Goal: Feedback & Contribution: Leave review/rating

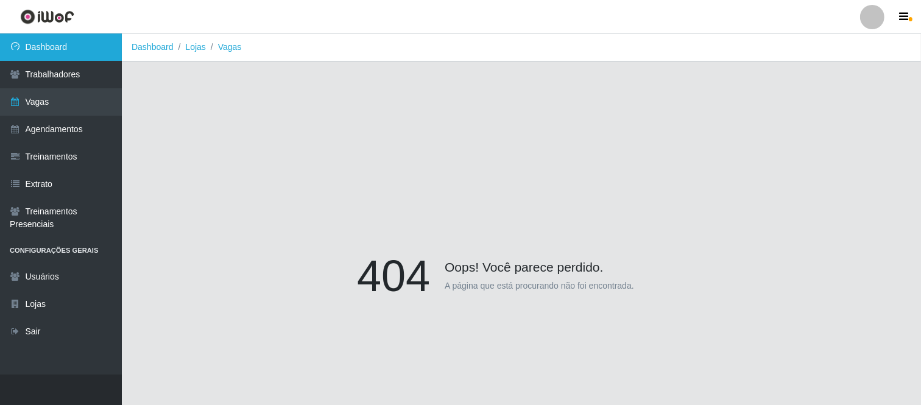
click at [74, 52] on link "Dashboard" at bounding box center [61, 46] width 122 height 27
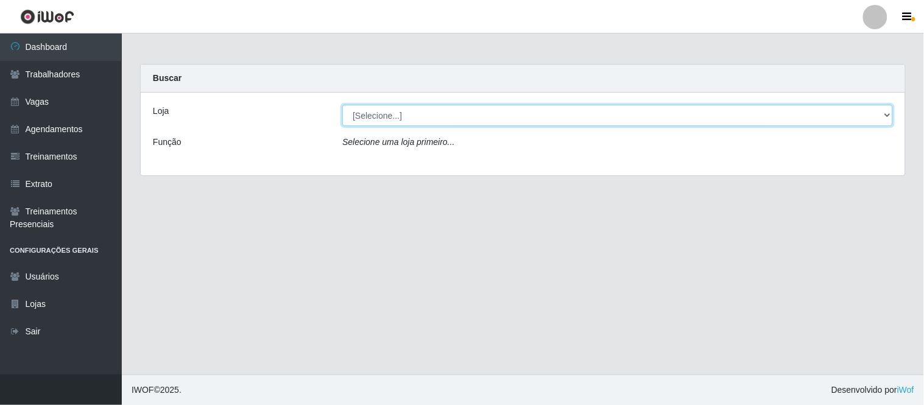
click at [424, 117] on select "[Selecione...] Carnes & Cortes" at bounding box center [617, 115] width 551 height 21
select select "433"
click at [342, 105] on select "[Selecione...] Carnes & Cortes" at bounding box center [617, 115] width 551 height 21
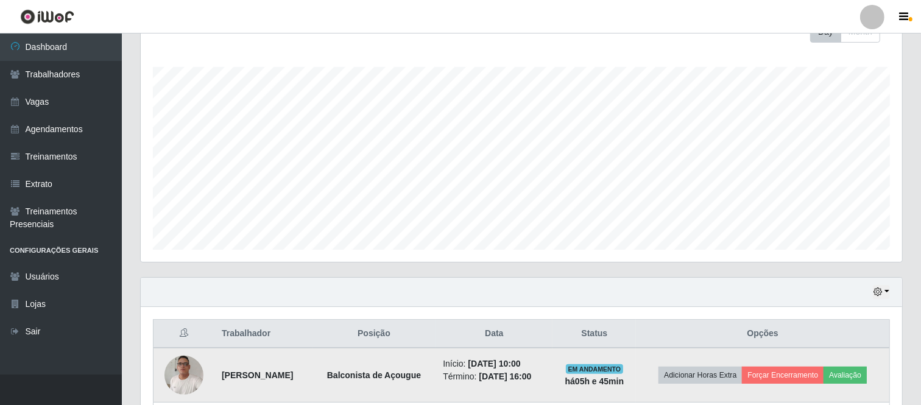
scroll to position [270, 0]
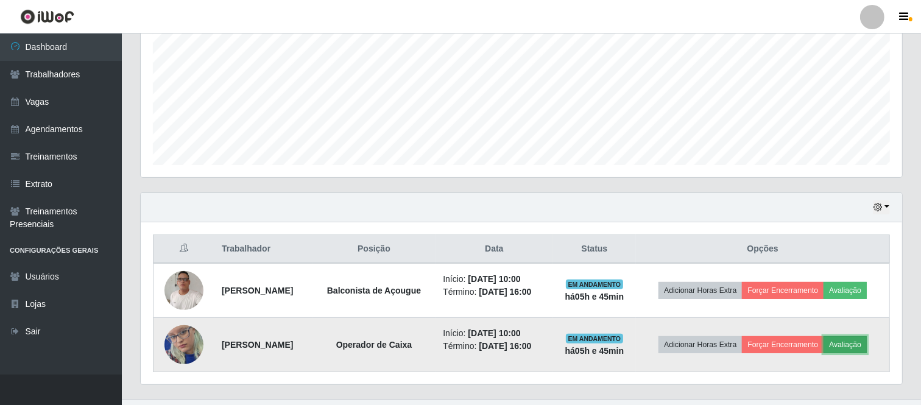
click at [860, 344] on button "Avaliação" at bounding box center [844, 344] width 43 height 17
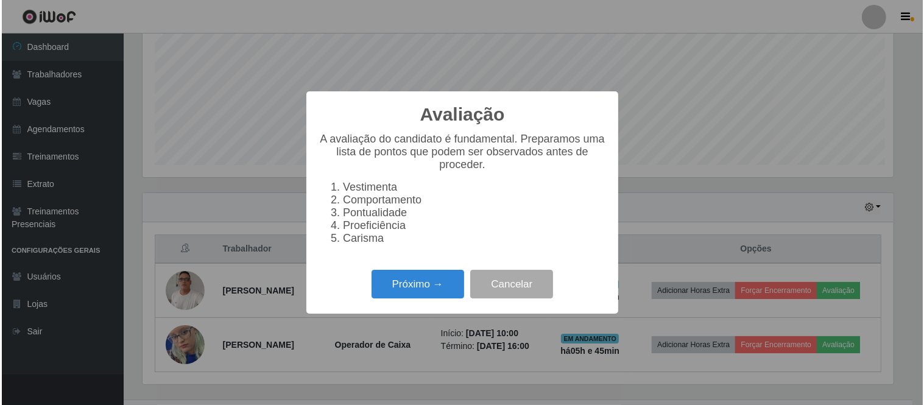
scroll to position [252, 753]
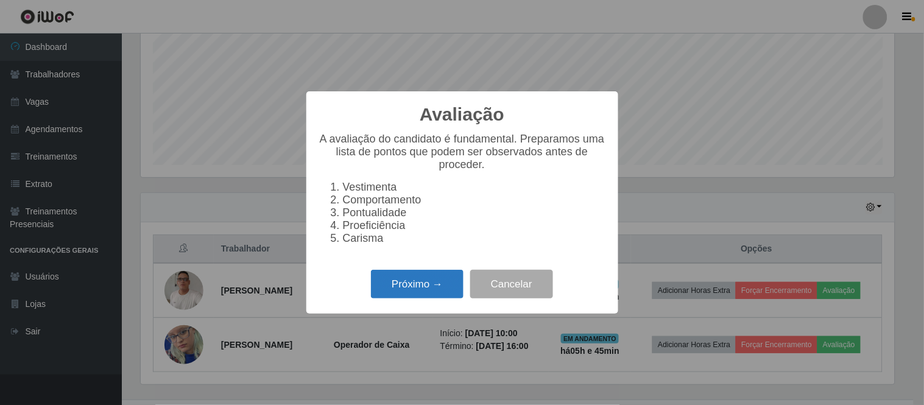
click at [413, 283] on button "Próximo →" at bounding box center [417, 284] width 93 height 29
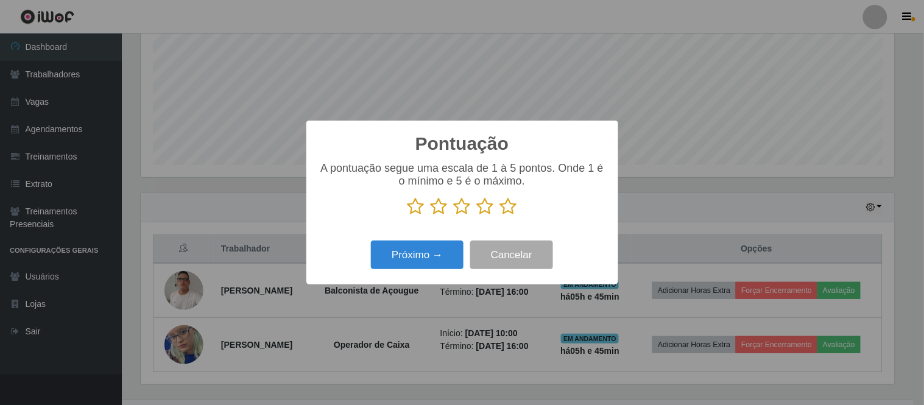
click at [506, 209] on icon at bounding box center [508, 206] width 17 height 18
click at [500, 216] on input "radio" at bounding box center [500, 216] width 0 height 0
click at [440, 247] on button "Próximo →" at bounding box center [417, 255] width 93 height 29
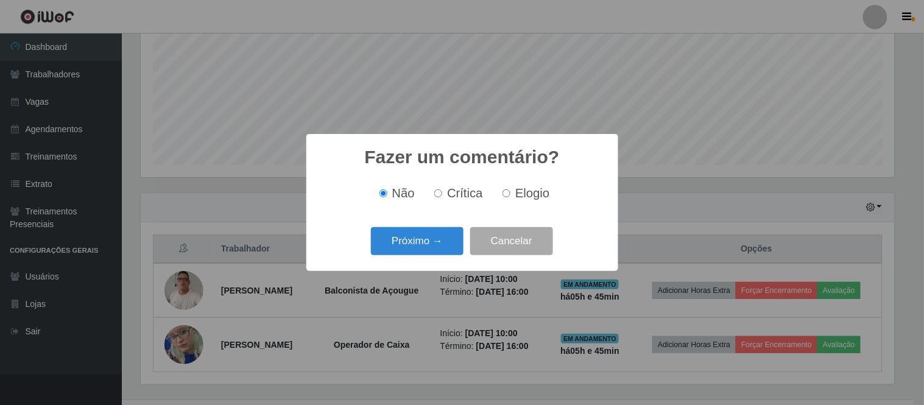
drag, startPoint x: 502, startPoint y: 192, endPoint x: 470, endPoint y: 218, distance: 42.0
click at [503, 193] on input "Elogio" at bounding box center [506, 193] width 8 height 8
radio input "true"
click at [442, 234] on button "Próximo →" at bounding box center [417, 241] width 93 height 29
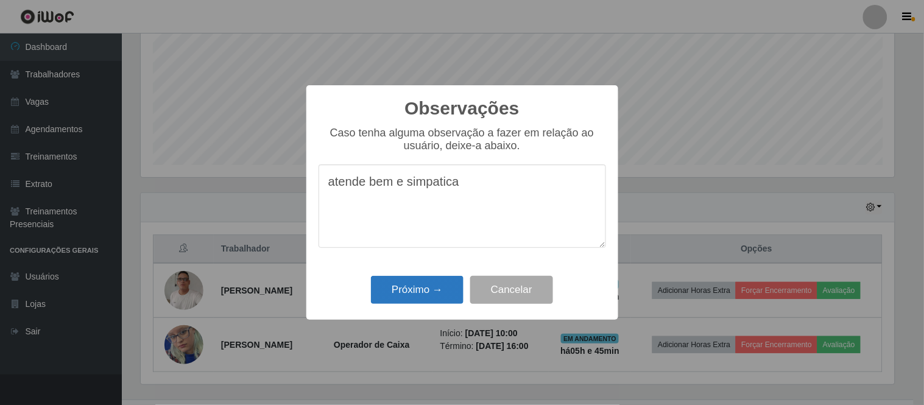
type textarea "atende bem e simpatica"
click at [418, 295] on button "Próximo →" at bounding box center [417, 290] width 93 height 29
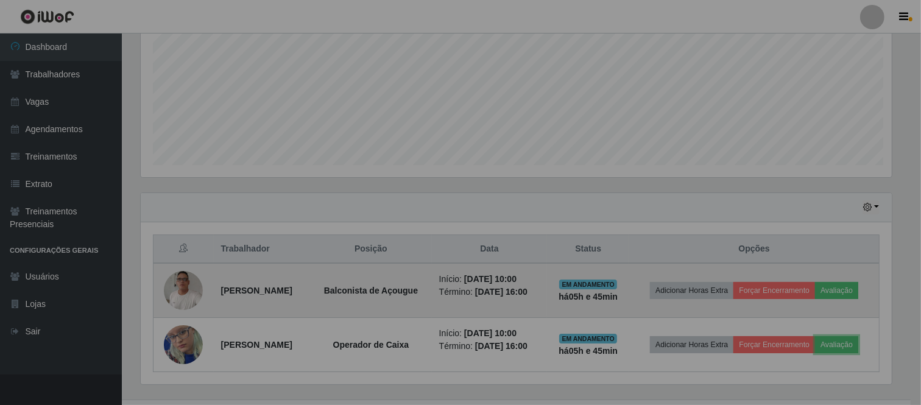
scroll to position [252, 761]
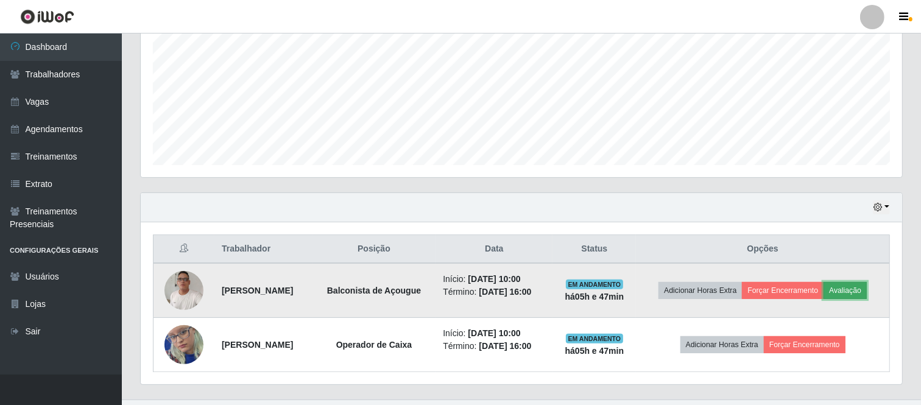
click at [859, 291] on button "Avaliação" at bounding box center [844, 290] width 43 height 17
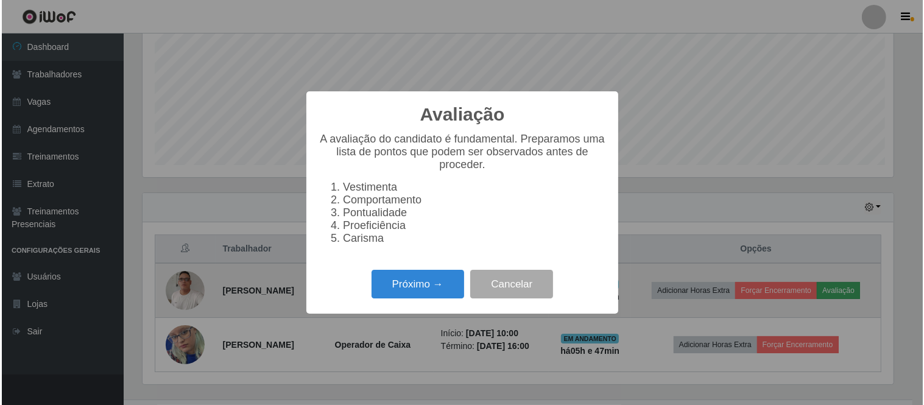
scroll to position [252, 753]
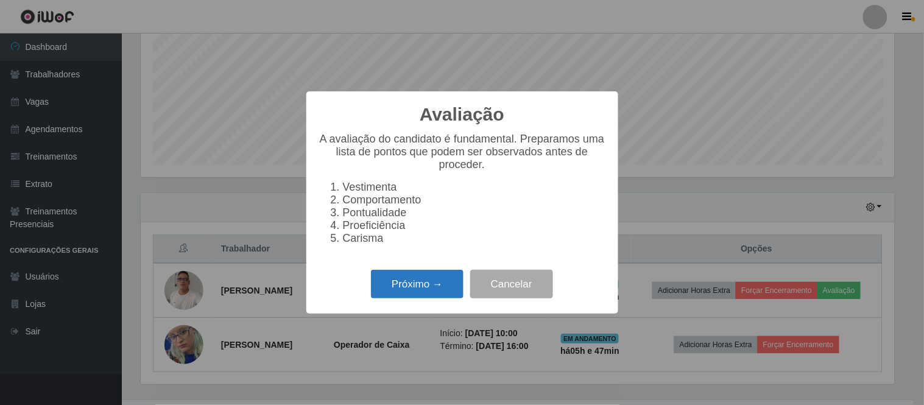
click at [406, 289] on button "Próximo →" at bounding box center [417, 284] width 93 height 29
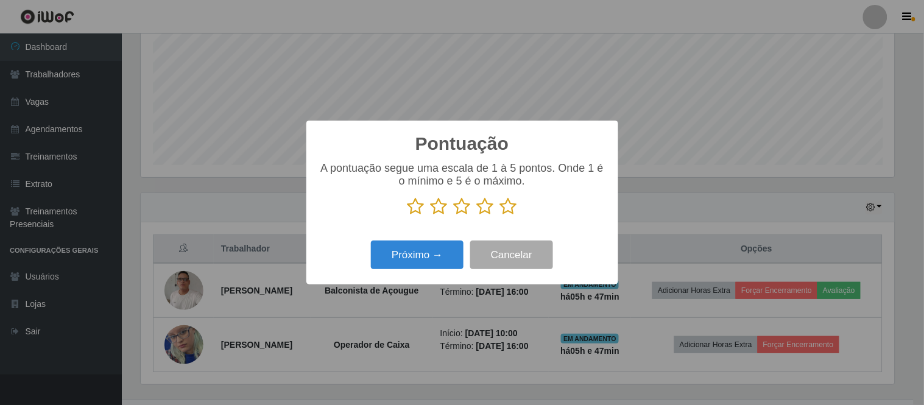
click at [442, 208] on icon at bounding box center [439, 206] width 17 height 18
click at [431, 216] on input "radio" at bounding box center [431, 216] width 0 height 0
click at [446, 255] on button "Próximo →" at bounding box center [417, 255] width 93 height 29
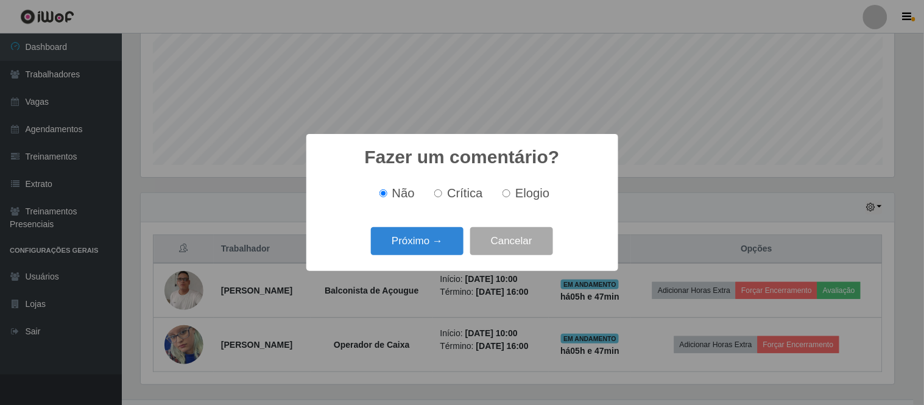
click at [510, 196] on label "Elogio" at bounding box center [524, 193] width 52 height 14
click at [510, 196] on input "Elogio" at bounding box center [506, 193] width 8 height 8
radio input "true"
click at [431, 238] on button "Próximo →" at bounding box center [417, 241] width 93 height 29
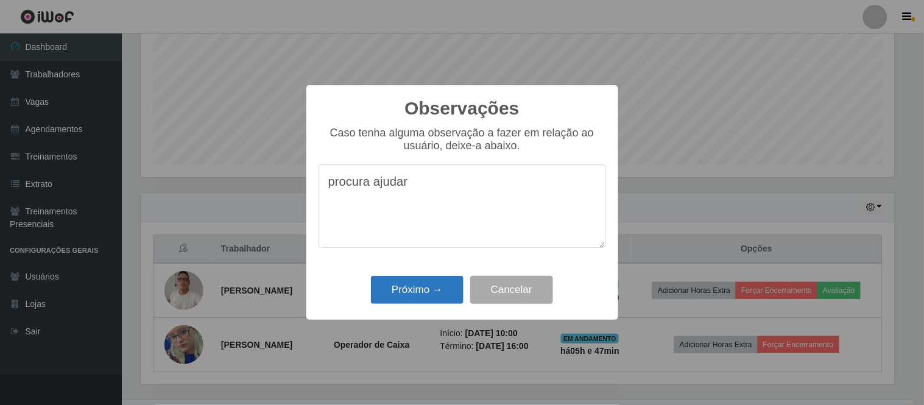
type textarea "procura ajudar"
click at [421, 283] on button "Próximo →" at bounding box center [417, 290] width 93 height 29
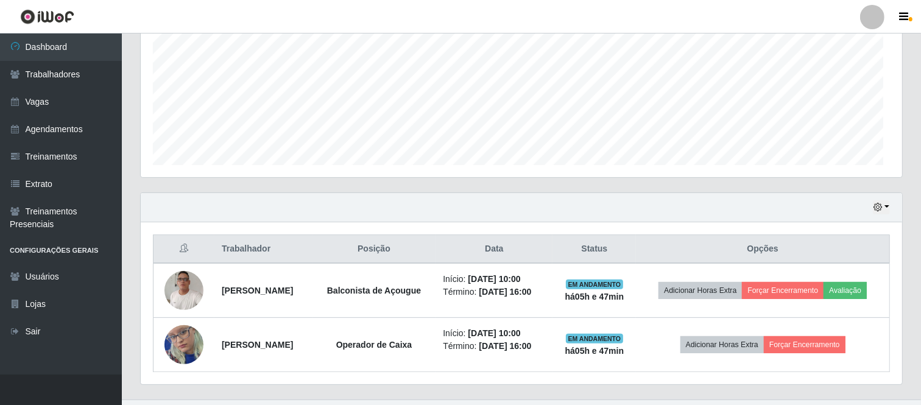
scroll to position [252, 761]
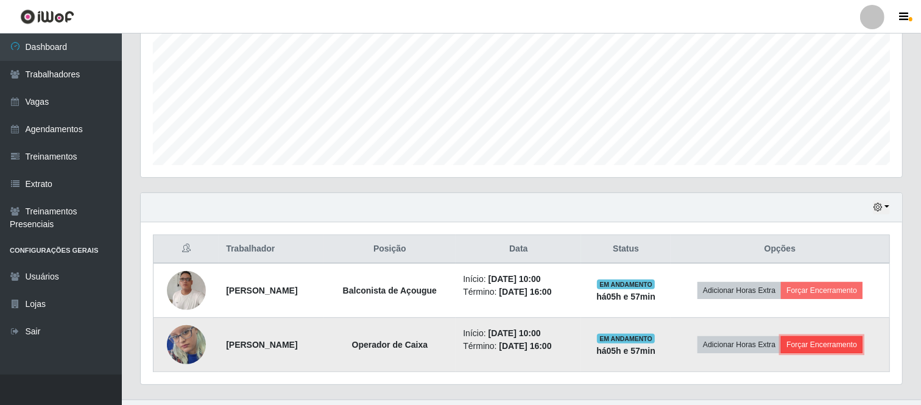
click at [823, 351] on button "Forçar Encerramento" at bounding box center [822, 344] width 82 height 17
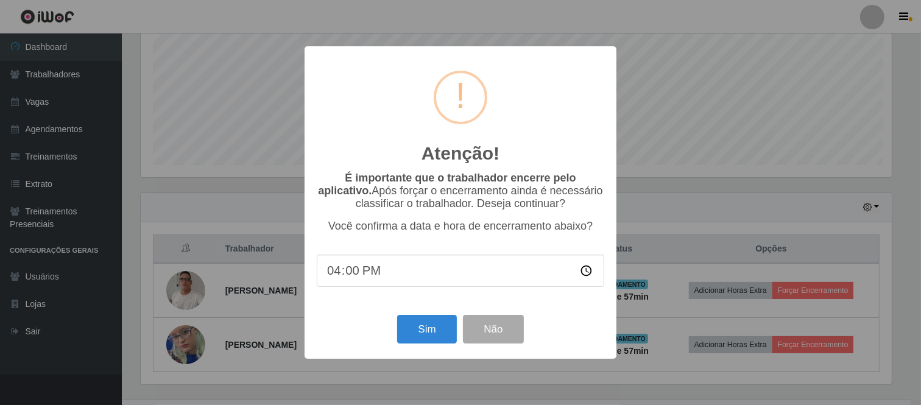
scroll to position [252, 753]
click at [440, 335] on button "Sim" at bounding box center [428, 329] width 59 height 29
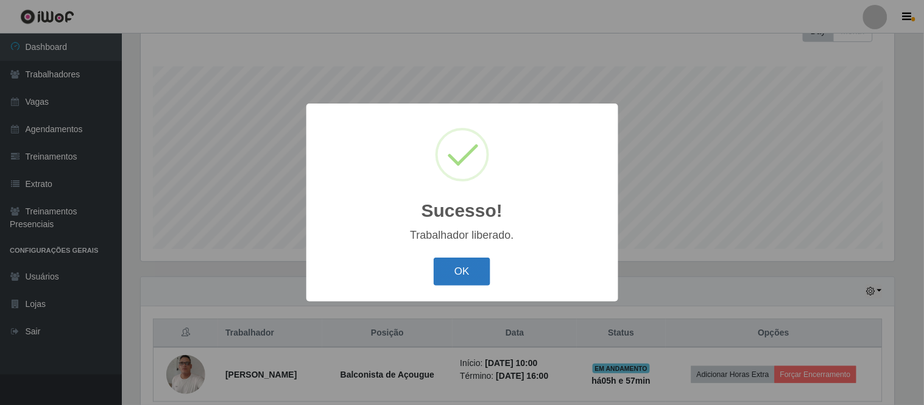
click at [479, 266] on button "OK" at bounding box center [462, 272] width 57 height 29
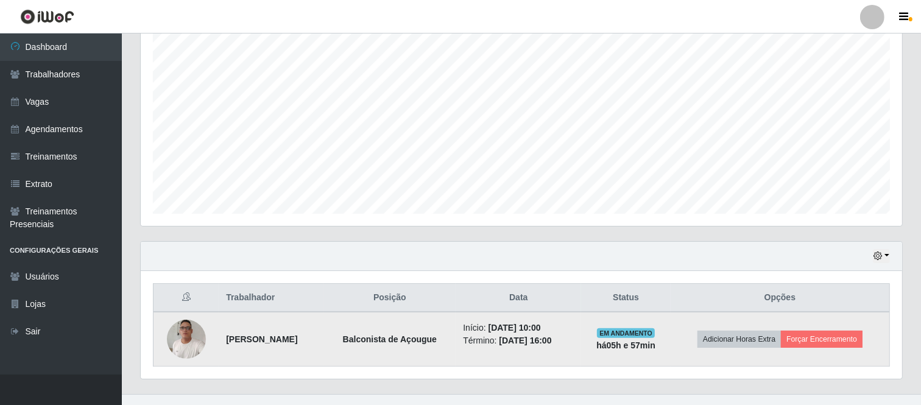
scroll to position [241, 0]
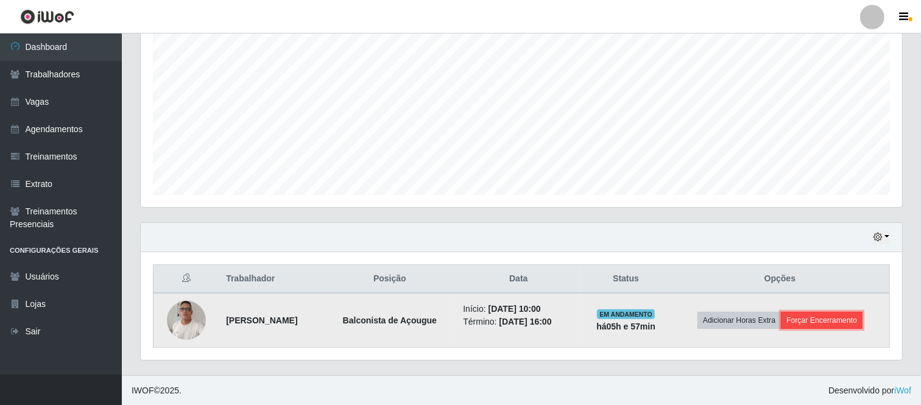
click at [841, 323] on button "Forçar Encerramento" at bounding box center [822, 320] width 82 height 17
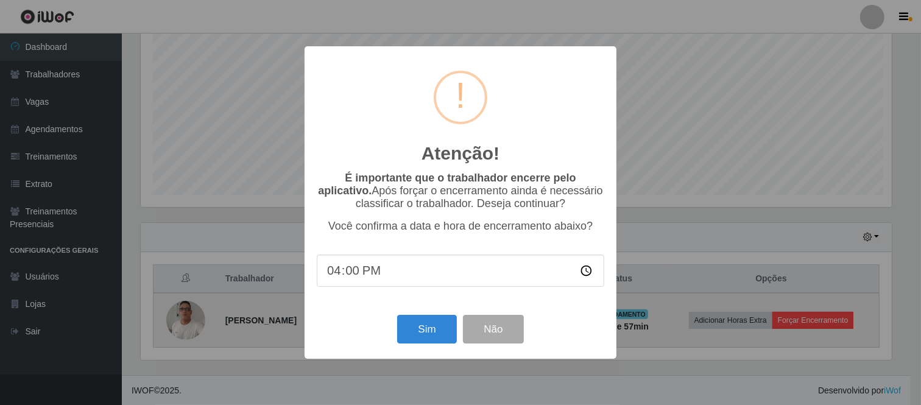
scroll to position [252, 753]
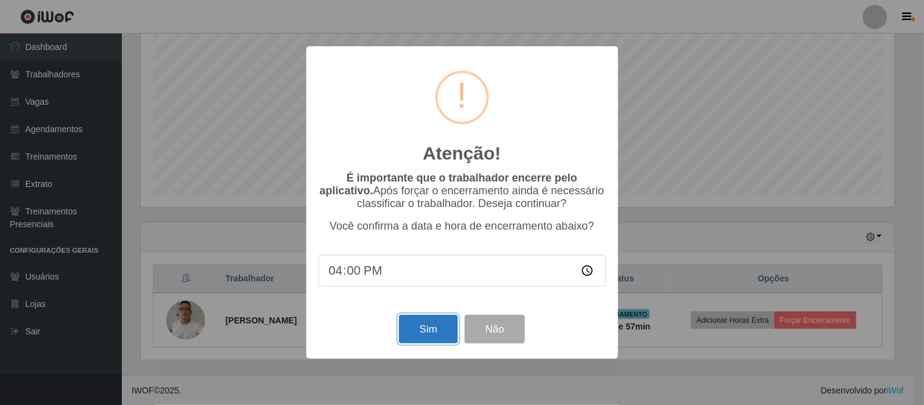
click at [440, 322] on button "Sim" at bounding box center [428, 329] width 59 height 29
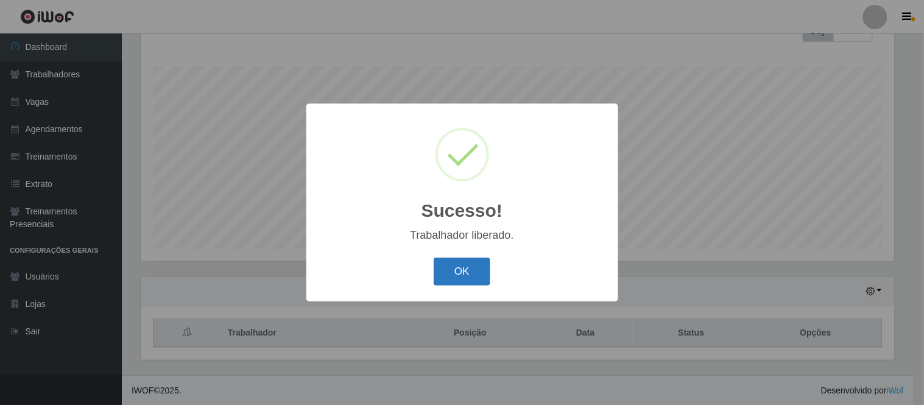
click at [476, 266] on button "OK" at bounding box center [462, 272] width 57 height 29
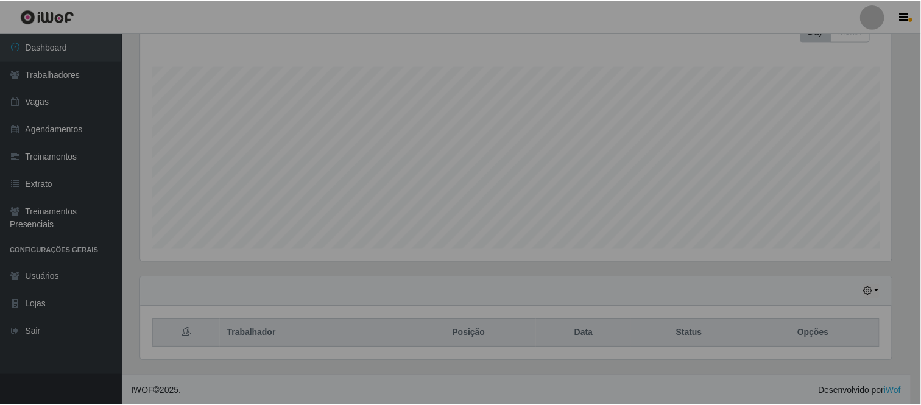
scroll to position [252, 761]
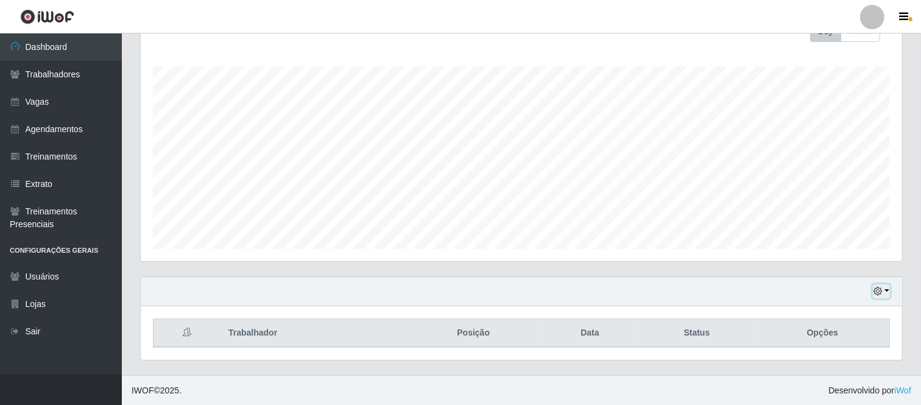
click at [880, 294] on icon "button" at bounding box center [877, 291] width 9 height 9
click at [828, 252] on button "1 Semana" at bounding box center [840, 246] width 96 height 26
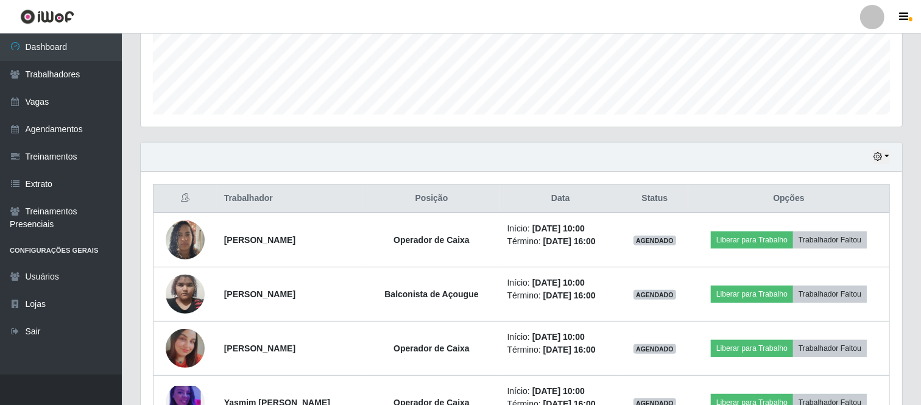
scroll to position [322, 0]
